Goal: Find specific page/section: Find specific page/section

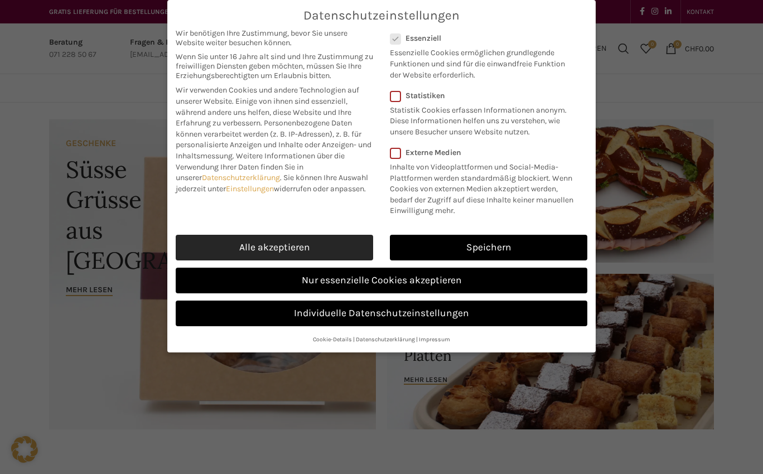
click at [348, 248] on link "Alle akzeptieren" at bounding box center [274, 248] width 197 height 26
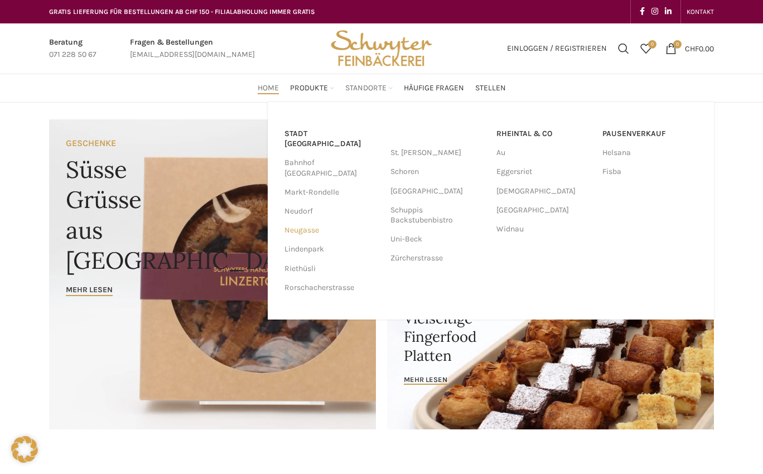
click at [309, 221] on link "Neugasse" at bounding box center [331, 230] width 95 height 19
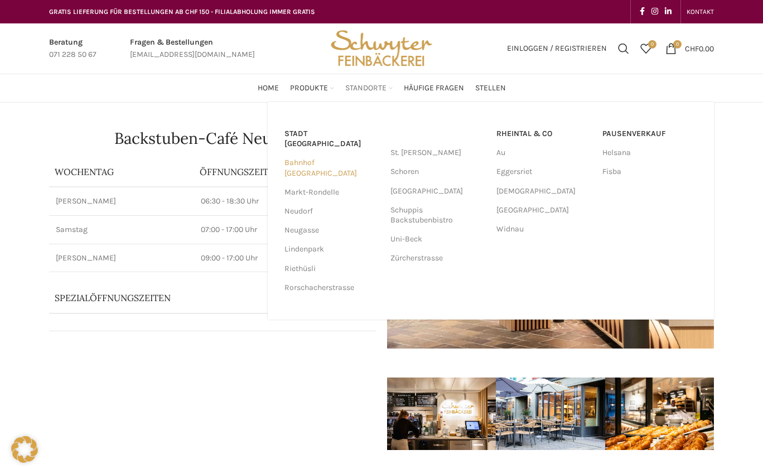
click at [347, 153] on link "Bahnhof [GEOGRAPHIC_DATA]" at bounding box center [331, 167] width 95 height 29
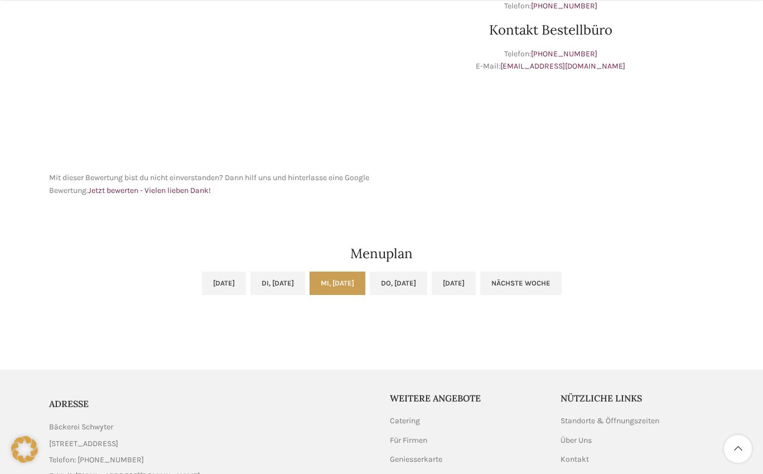
scroll to position [497, 0]
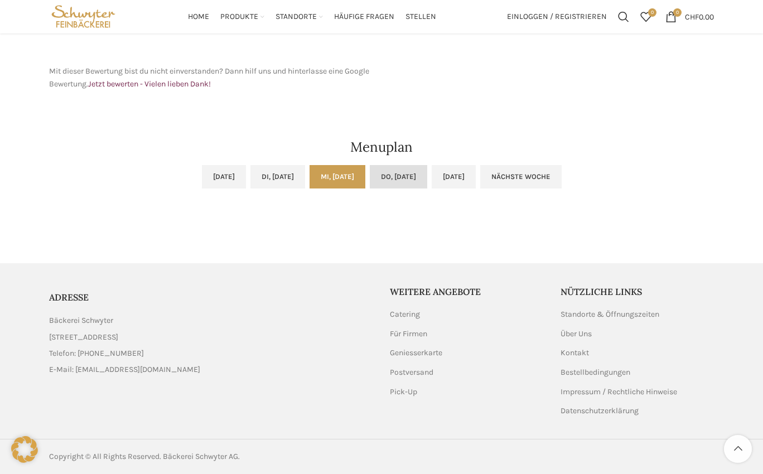
click at [423, 167] on link "Do, [DATE]" at bounding box center [398, 176] width 57 height 23
click at [316, 174] on link "Mi, [DATE]" at bounding box center [337, 176] width 56 height 23
click at [298, 176] on ul "[DATE] Di, [DATE] Mi, [DATE] Do, [DATE] [DATE] Nächste Woche" at bounding box center [381, 183] width 665 height 37
click at [292, 177] on link "Di, [DATE]" at bounding box center [277, 176] width 55 height 23
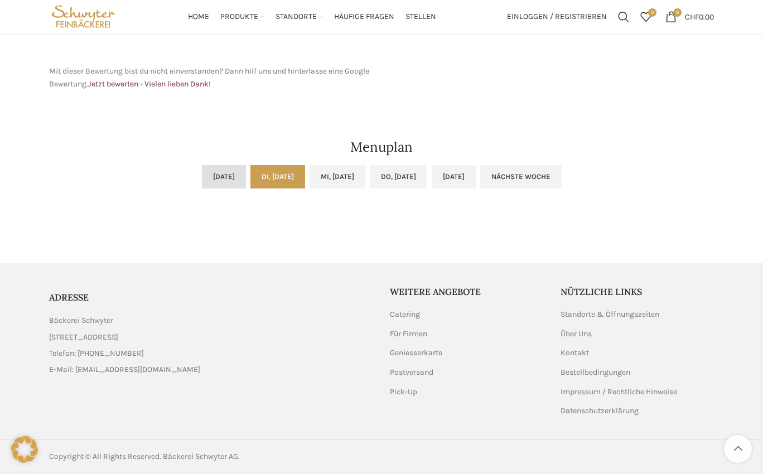
click at [207, 178] on link "[DATE]" at bounding box center [224, 176] width 44 height 23
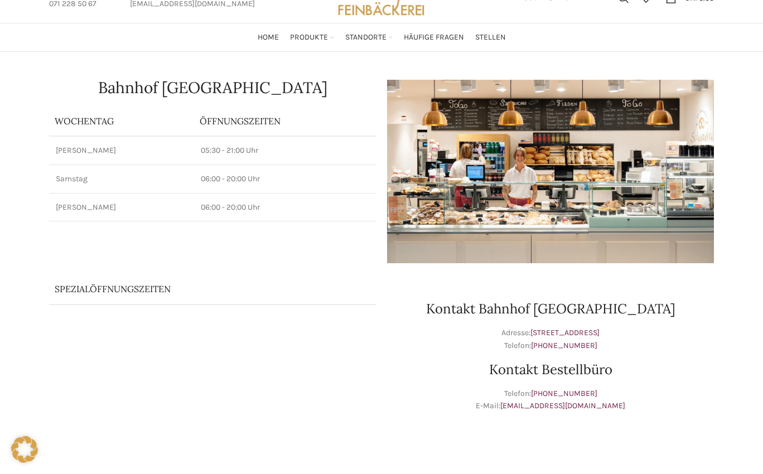
scroll to position [0, 0]
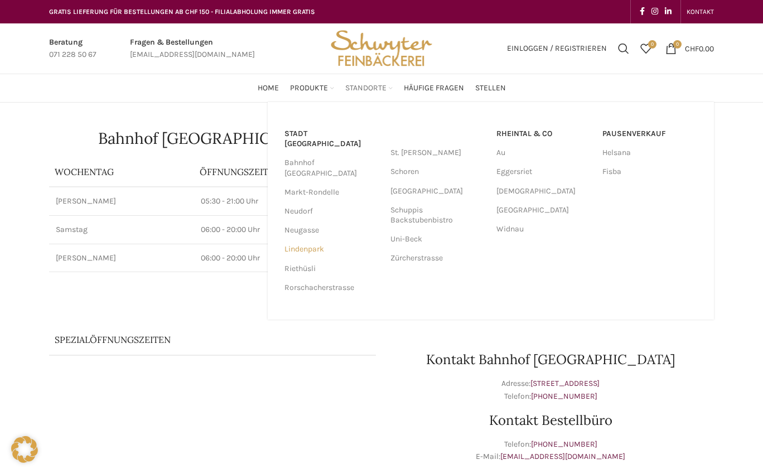
click at [299, 240] on link "Lindenpark" at bounding box center [331, 249] width 95 height 19
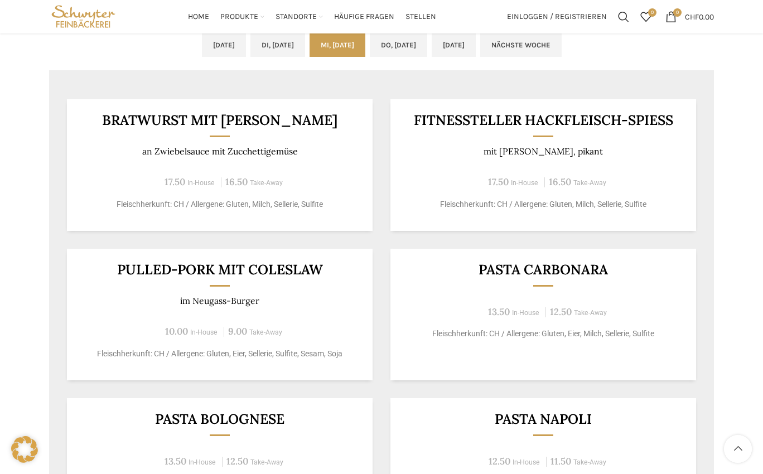
scroll to position [502, 0]
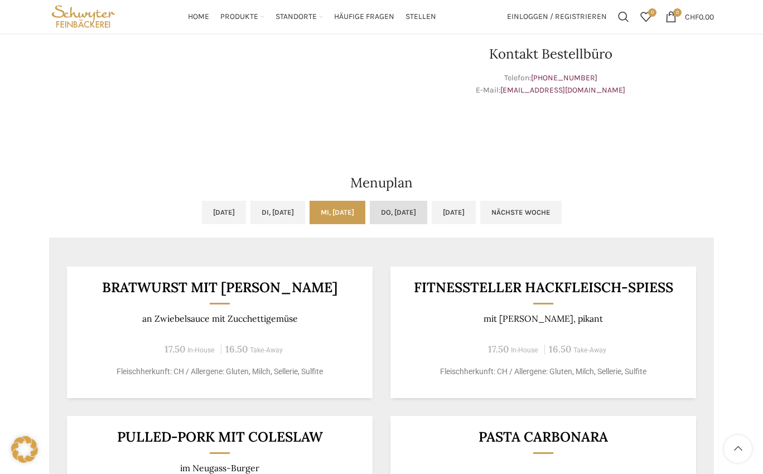
click at [427, 215] on link "Do, [DATE]" at bounding box center [398, 212] width 57 height 23
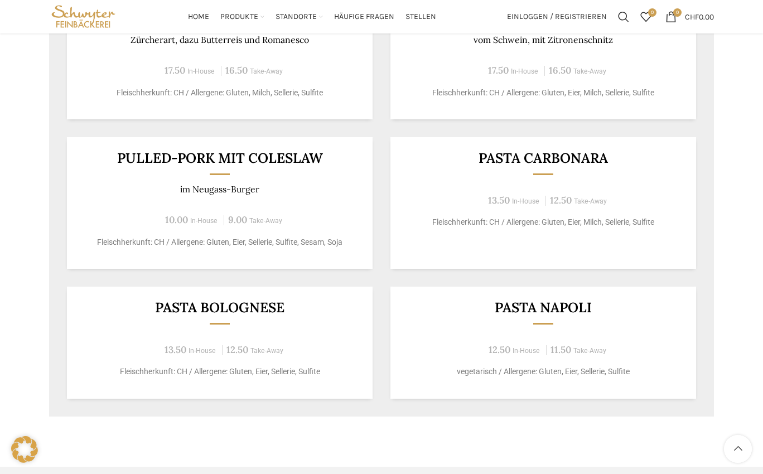
scroll to position [613, 0]
